Goal: Information Seeking & Learning: Learn about a topic

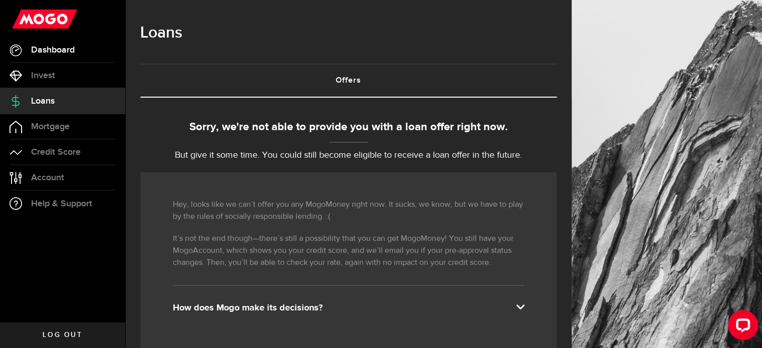
click at [58, 48] on span "Dashboard" at bounding box center [53, 50] width 44 height 9
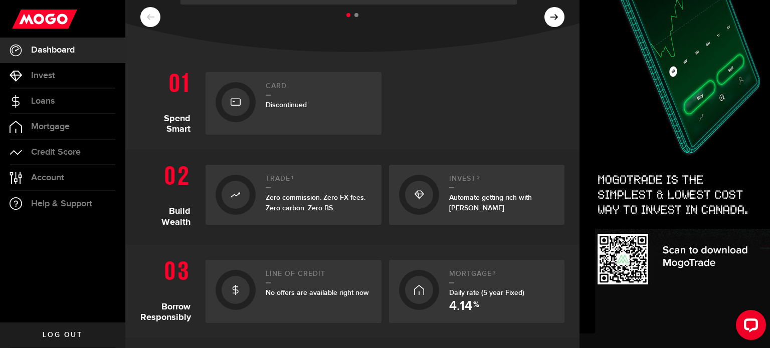
scroll to position [182, 0]
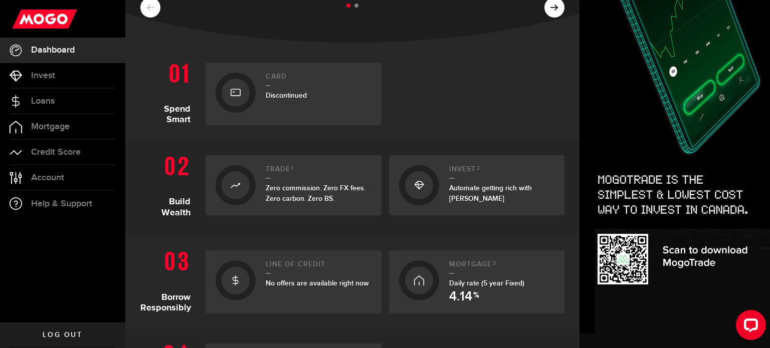
click at [314, 282] on span "No offers are available right now" at bounding box center [317, 283] width 103 height 9
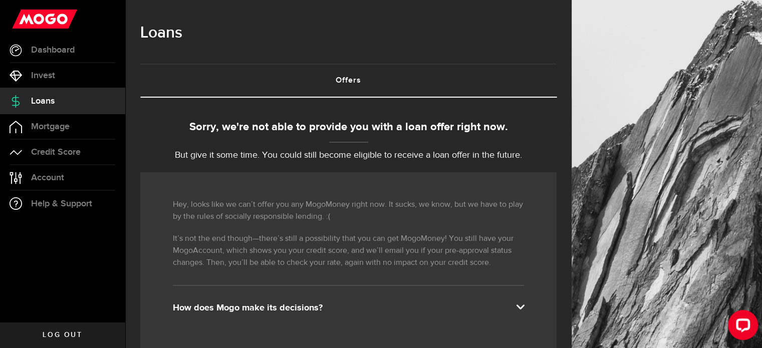
click at [277, 309] on div "How does Mogo make its decisions?" at bounding box center [348, 308] width 351 height 12
